Goal: Task Accomplishment & Management: Manage account settings

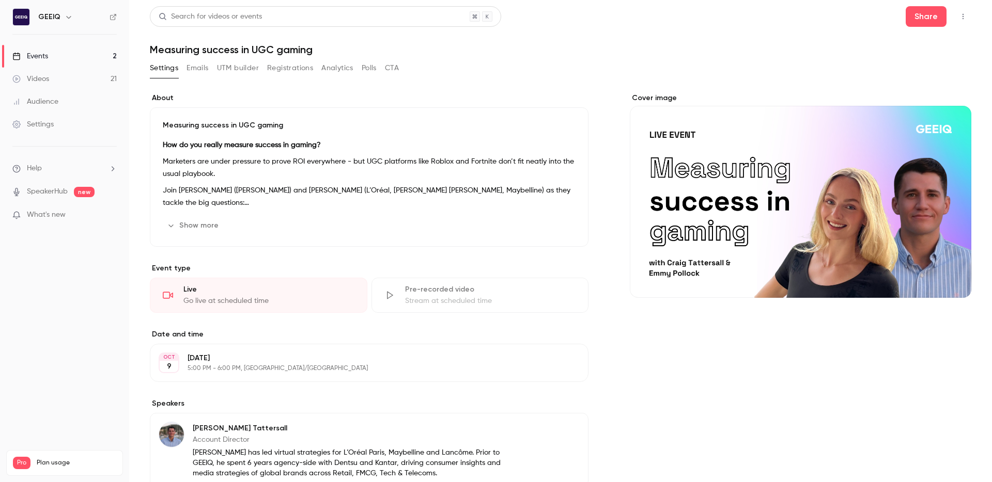
click at [284, 69] on button "Registrations" at bounding box center [290, 68] width 46 height 17
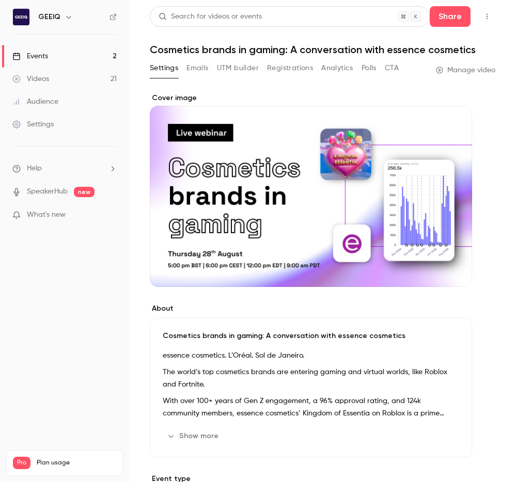
click at [44, 76] on div "Videos" at bounding box center [30, 79] width 37 height 10
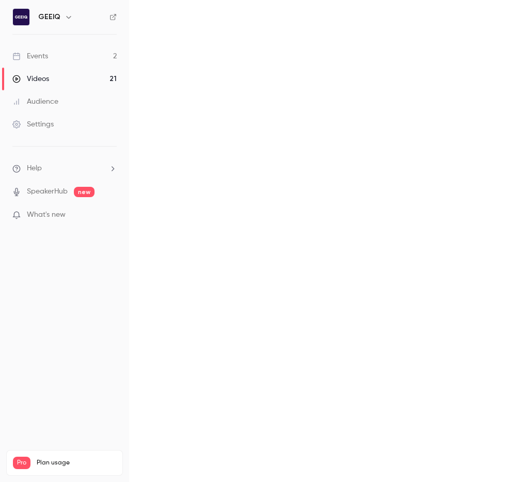
click at [45, 49] on link "Events 2" at bounding box center [64, 56] width 129 height 23
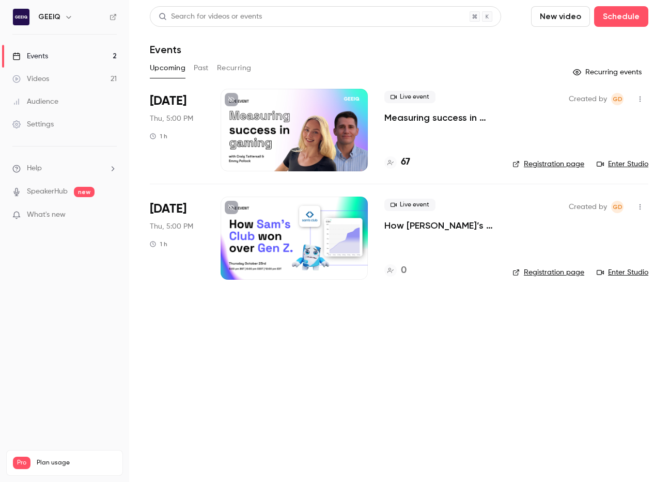
click at [439, 120] on p "Measuring success in UGC gaming" at bounding box center [440, 118] width 112 height 12
click at [398, 216] on div "Live event How [PERSON_NAME]’s Club won over Gen Z & Alpha" at bounding box center [440, 215] width 112 height 33
click at [400, 222] on p "How [PERSON_NAME]’s Club won over Gen Z & Alpha" at bounding box center [440, 226] width 112 height 12
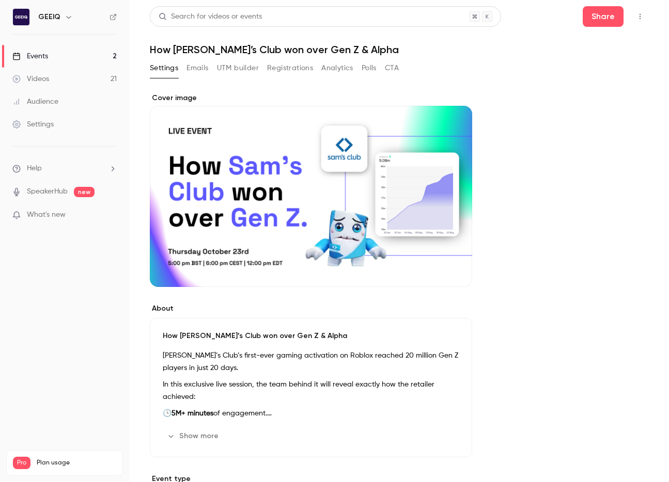
click at [515, 13] on button "Share" at bounding box center [603, 16] width 41 height 21
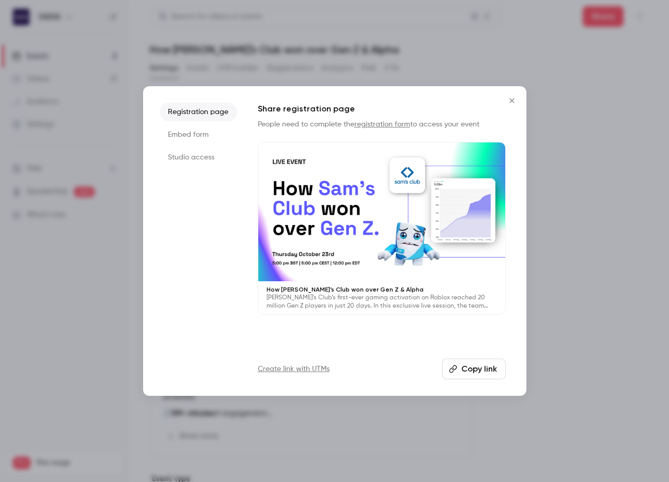
click at [465, 373] on button "Copy link" at bounding box center [474, 369] width 64 height 21
click at [25, 352] on div at bounding box center [334, 241] width 669 height 482
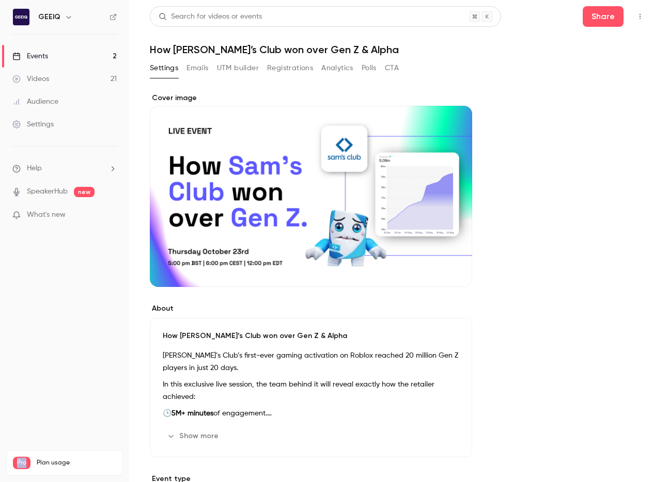
click at [25, 352] on nav "GEEIQ Events 2 Videos 21 Audience Settings Help SpeakerHub new What's new Pro P…" at bounding box center [64, 241] width 129 height 482
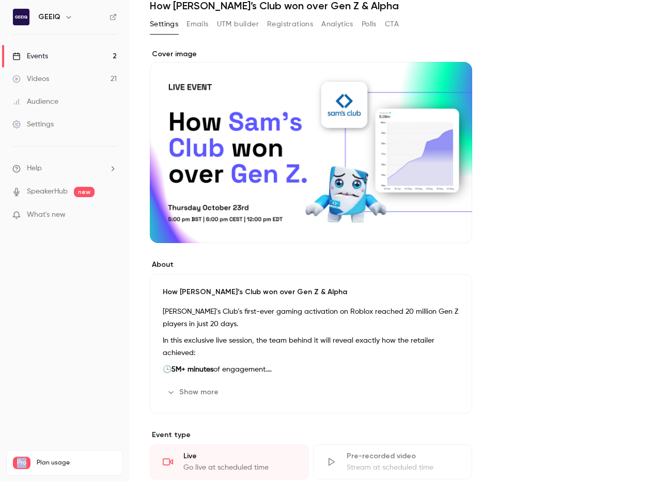
scroll to position [6, 0]
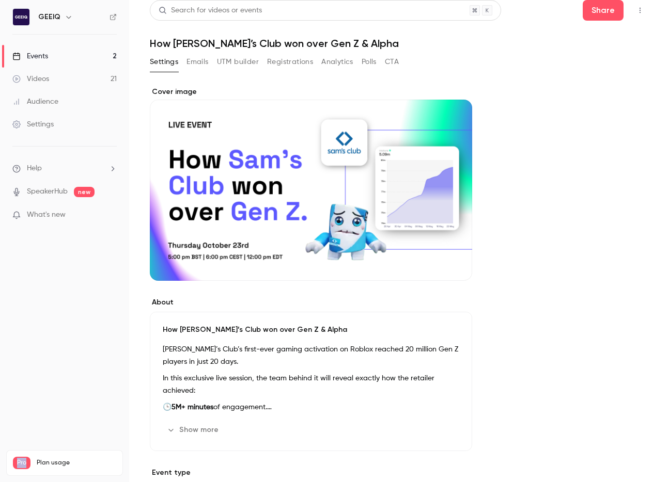
click at [198, 425] on button "Show more" at bounding box center [194, 430] width 62 height 17
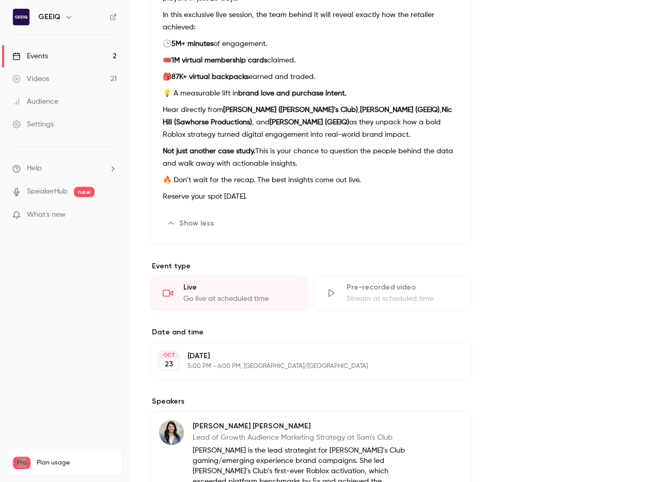
scroll to position [0, 0]
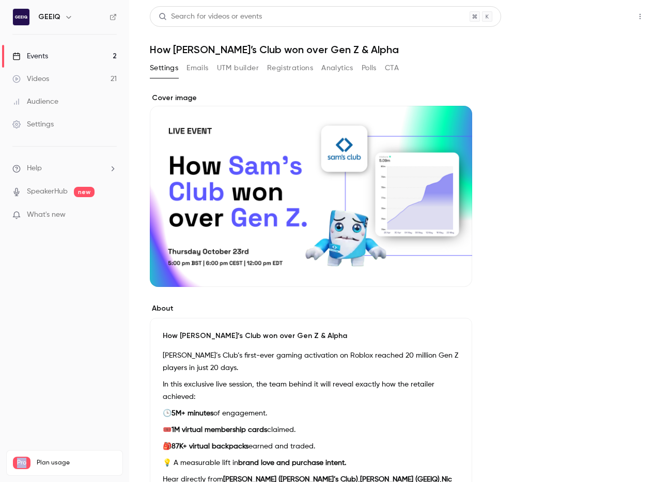
click at [515, 11] on button "Share" at bounding box center [603, 16] width 41 height 21
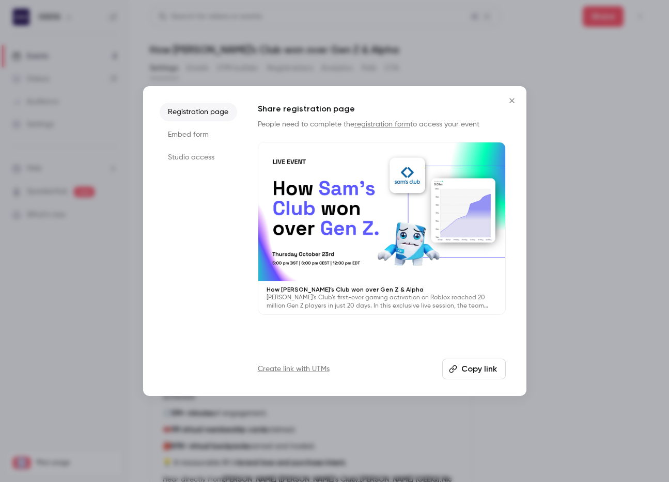
click at [455, 364] on button "Copy link" at bounding box center [474, 369] width 64 height 21
click at [515, 195] on div at bounding box center [334, 241] width 669 height 482
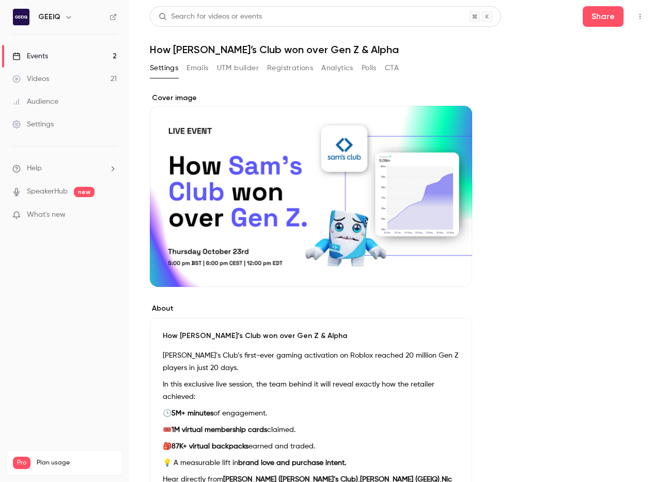
click at [288, 62] on button "Registrations" at bounding box center [290, 68] width 46 height 17
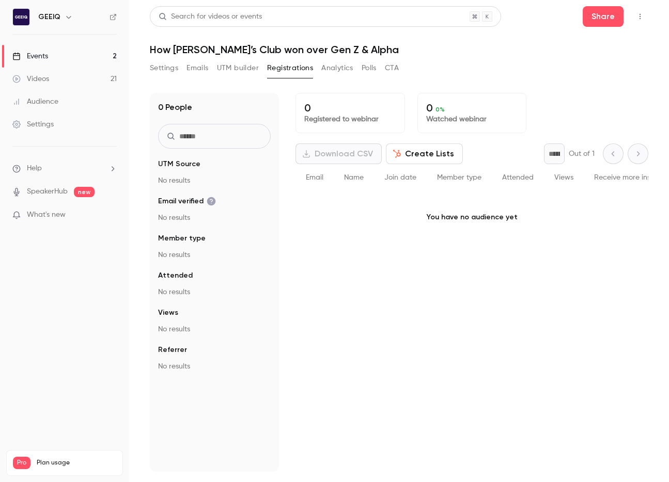
click at [82, 51] on link "Events 2" at bounding box center [64, 56] width 129 height 23
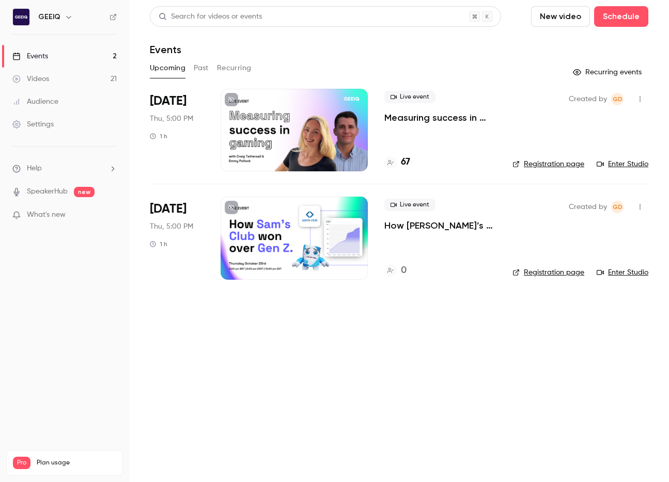
click at [457, 118] on p "Measuring success in UGC gaming" at bounding box center [440, 118] width 112 height 12
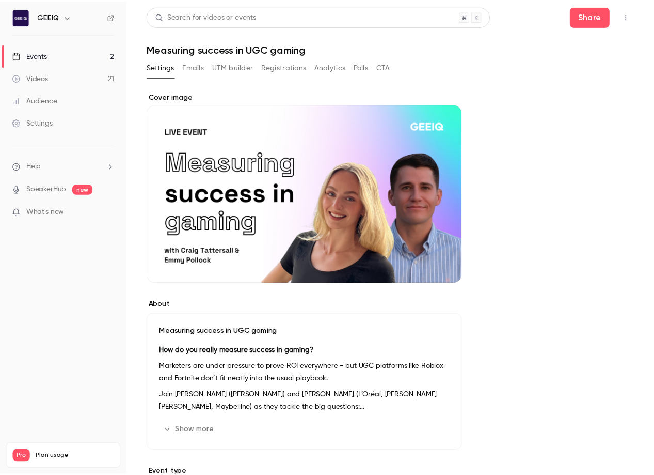
scroll to position [7, 0]
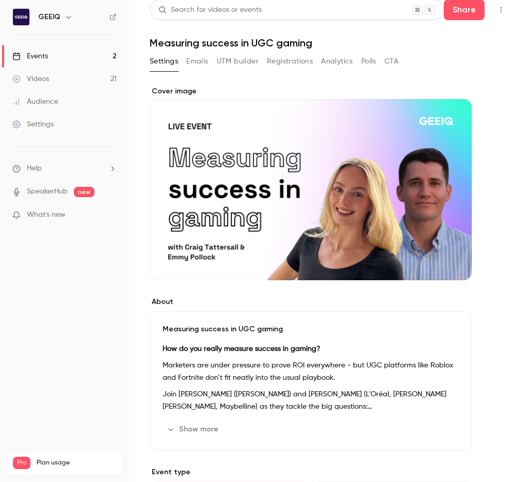
click at [250, 105] on div "Cover image" at bounding box center [311, 183] width 322 height 194
click at [0, 0] on input "Cover image" at bounding box center [0, 0] width 0 height 0
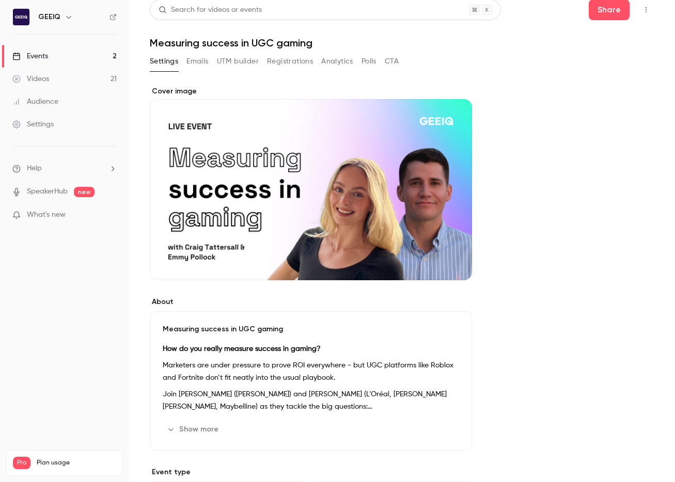
click at [180, 383] on p "Marketers are under pressure to prove ROI everywhere - but UGC platforms like R…" at bounding box center [311, 371] width 296 height 25
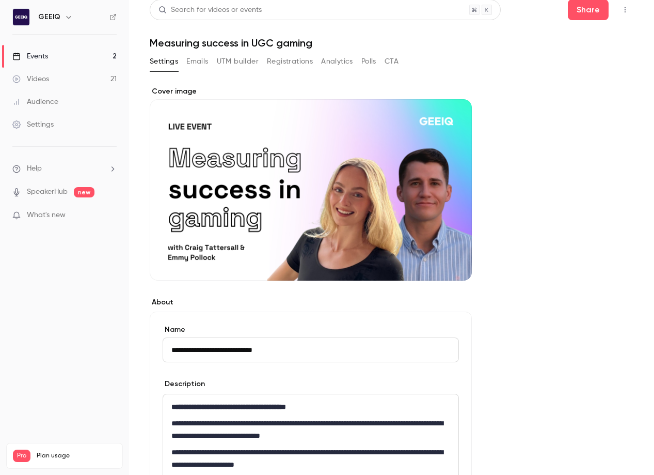
click at [37, 57] on div "Events" at bounding box center [30, 56] width 36 height 10
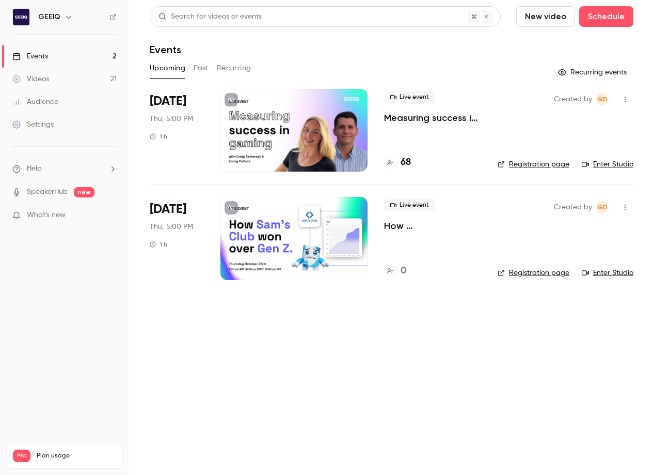
click at [435, 221] on p "How [PERSON_NAME]’s Club won over Gen Z & Alpha" at bounding box center [432, 226] width 97 height 12
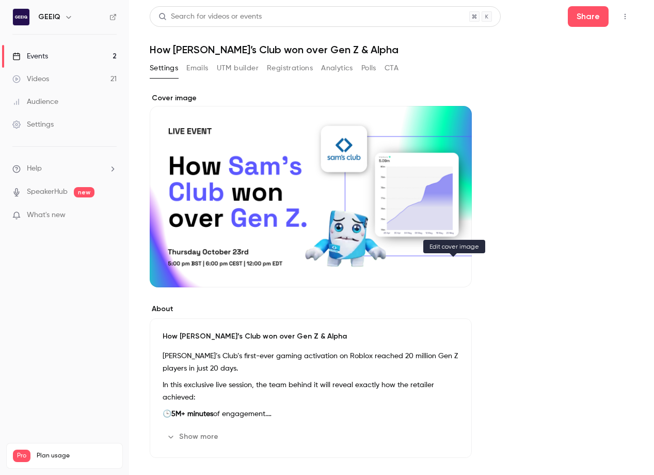
click at [453, 270] on icon "Cover image" at bounding box center [453, 268] width 7 height 7
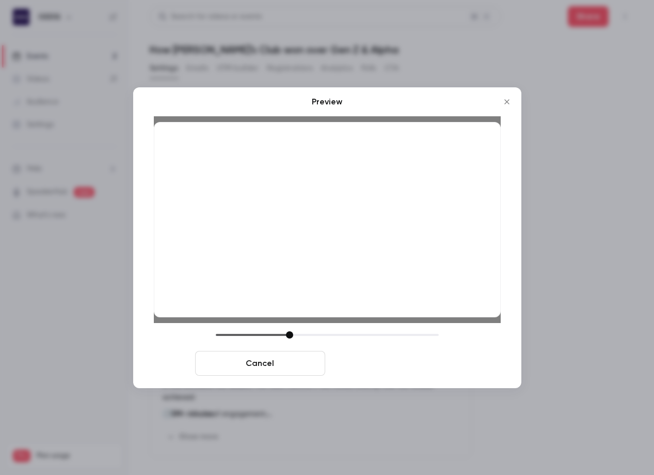
click at [379, 365] on button "Save cover" at bounding box center [395, 363] width 130 height 25
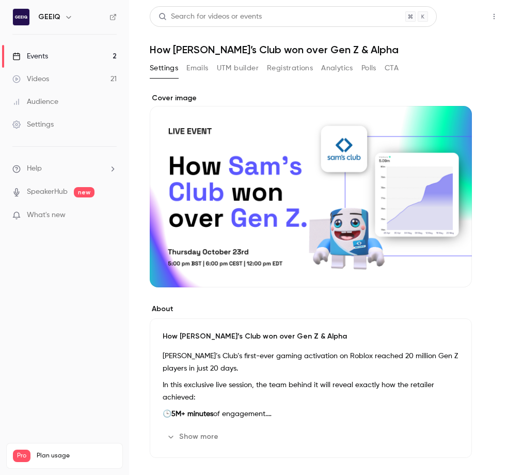
click at [471, 8] on button "Share" at bounding box center [457, 16] width 41 height 21
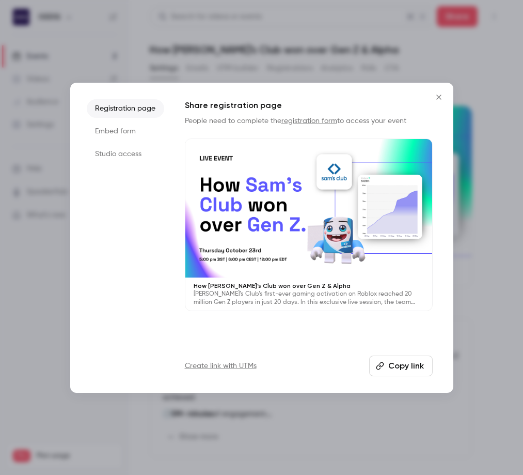
click at [386, 361] on button "Copy link" at bounding box center [401, 365] width 64 height 21
click at [390, 367] on button "Copy link" at bounding box center [401, 365] width 64 height 21
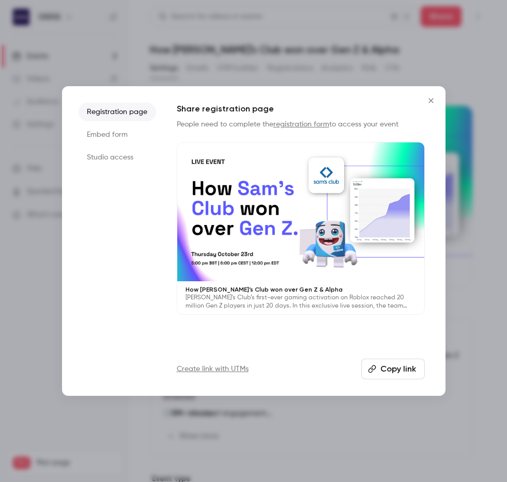
click at [429, 103] on icon "Close" at bounding box center [431, 101] width 12 height 8
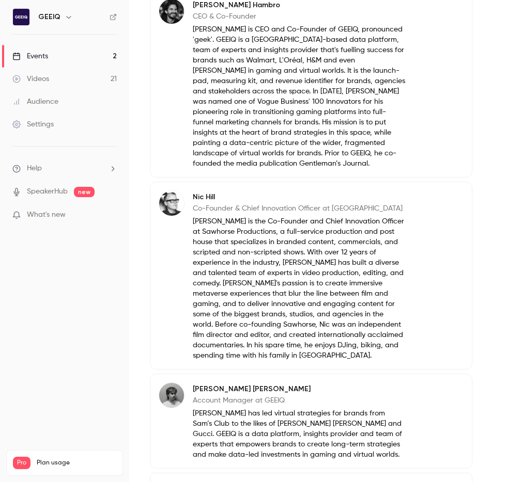
scroll to position [851, 0]
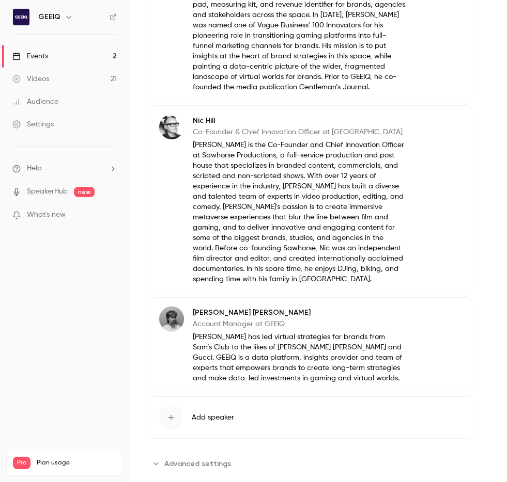
click at [442, 306] on button "Edit" at bounding box center [445, 314] width 38 height 17
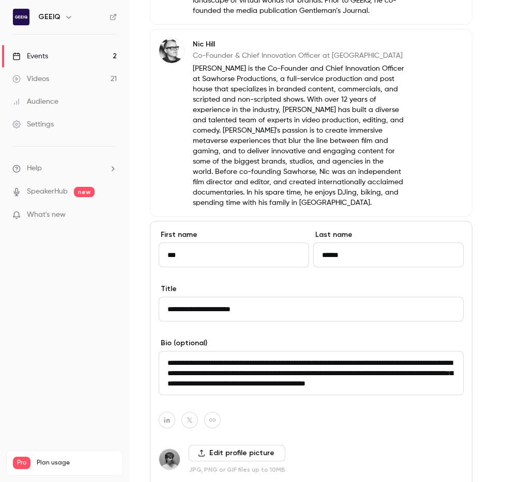
scroll to position [931, 0]
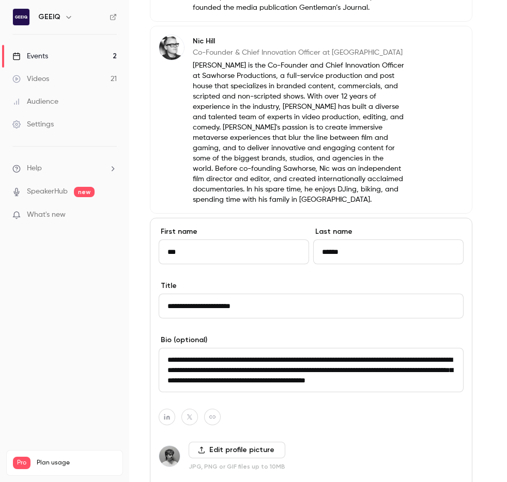
click at [460, 348] on textarea "**********" at bounding box center [311, 370] width 305 height 44
click at [192, 350] on textarea "**********" at bounding box center [311, 370] width 305 height 44
type textarea "**********"
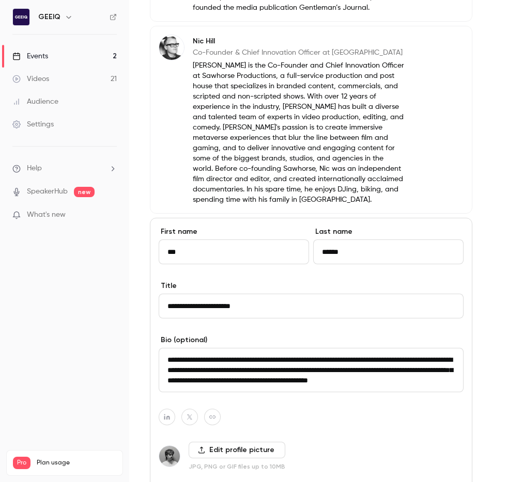
scroll to position [851, 0]
